Goal: Transaction & Acquisition: Purchase product/service

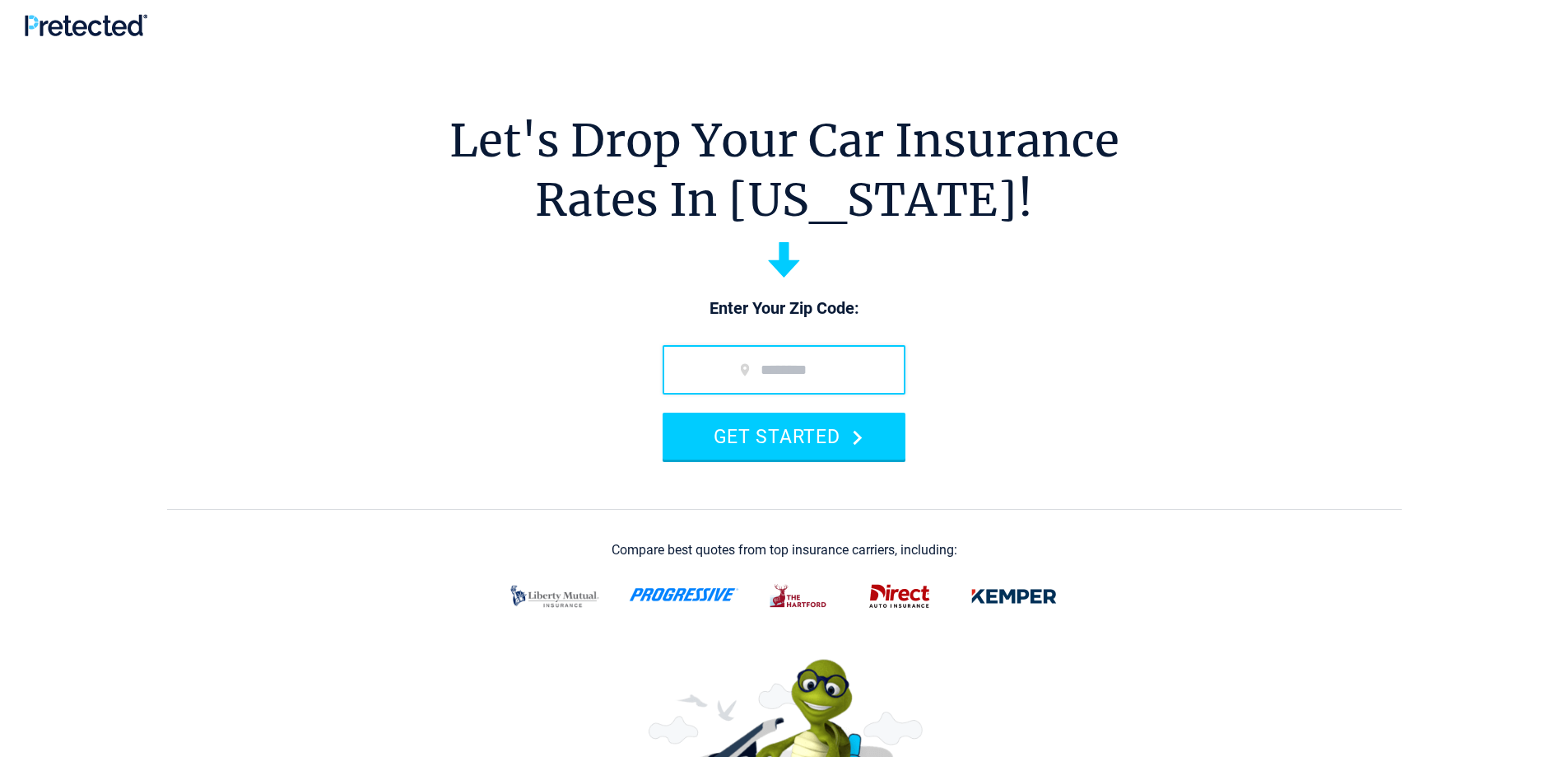
click at [794, 375] on input "zip code" at bounding box center [784, 369] width 243 height 49
type input "*****"
click at [662, 413] on button "GET STARTED" at bounding box center [784, 436] width 243 height 47
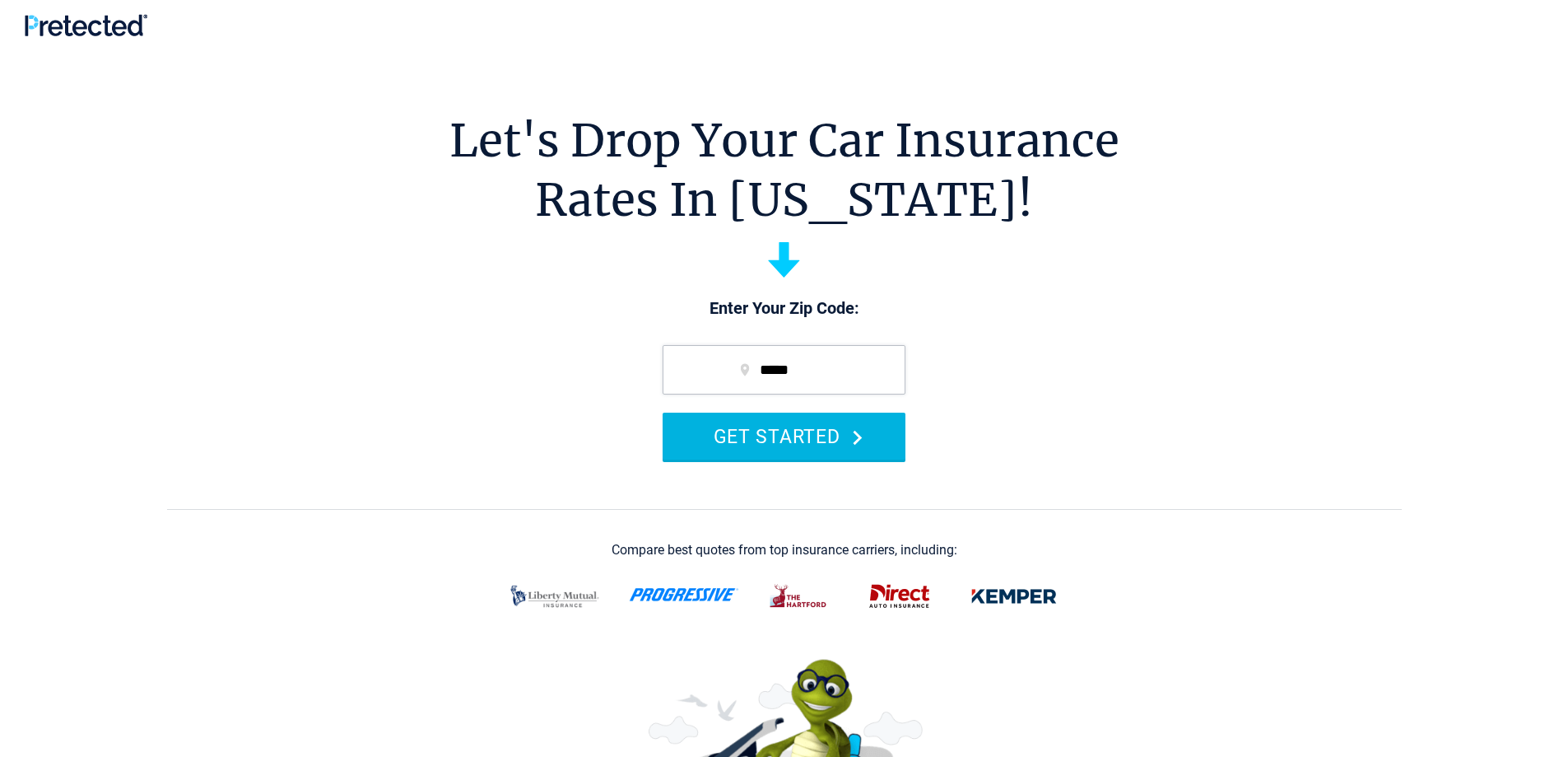
click at [795, 426] on button "GET STARTED" at bounding box center [784, 436] width 243 height 47
